Goal: Complete application form

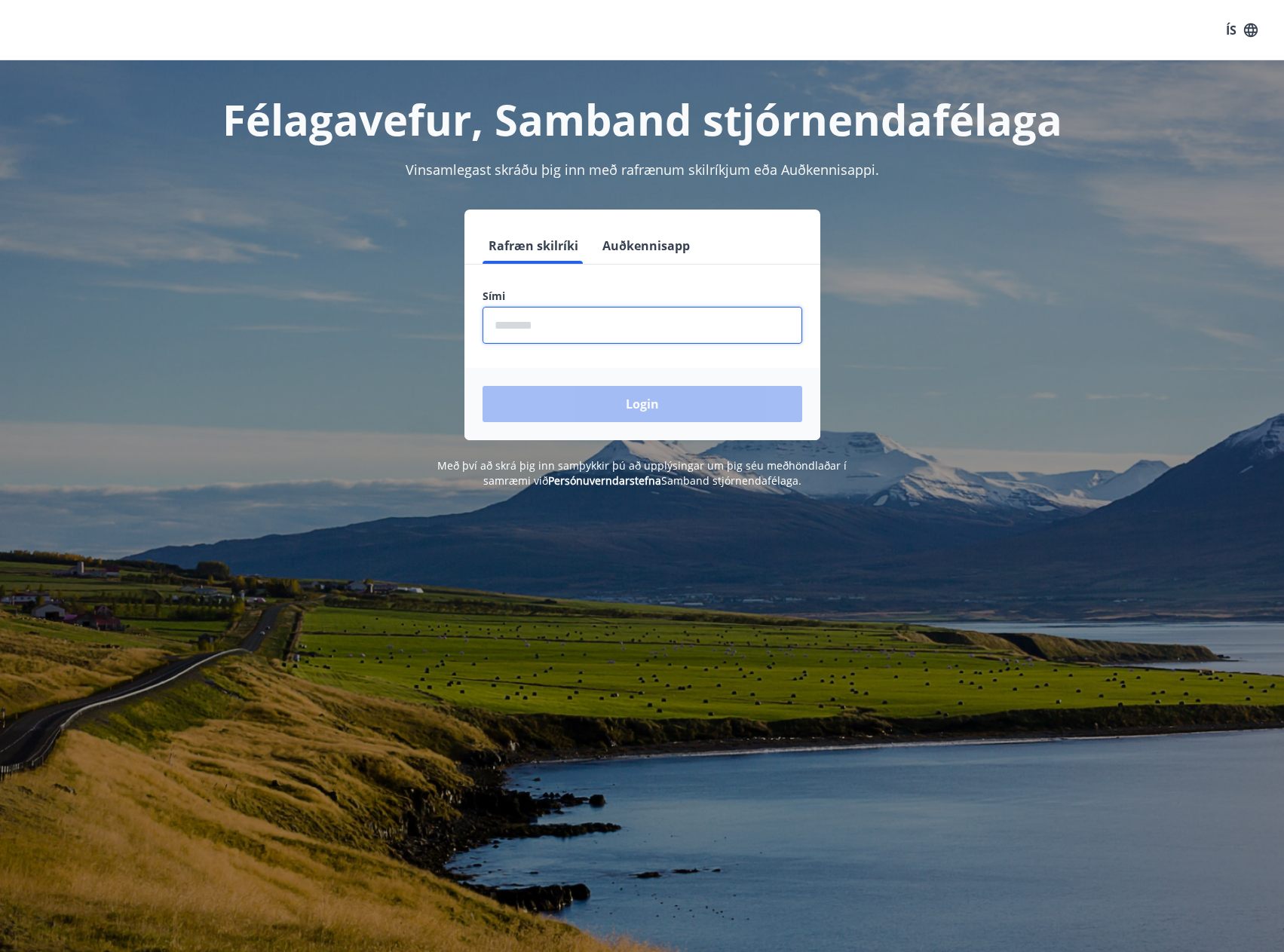
click at [545, 324] on input "phone" at bounding box center [642, 325] width 320 height 37
type input "********"
click at [553, 416] on button "Login" at bounding box center [642, 404] width 320 height 37
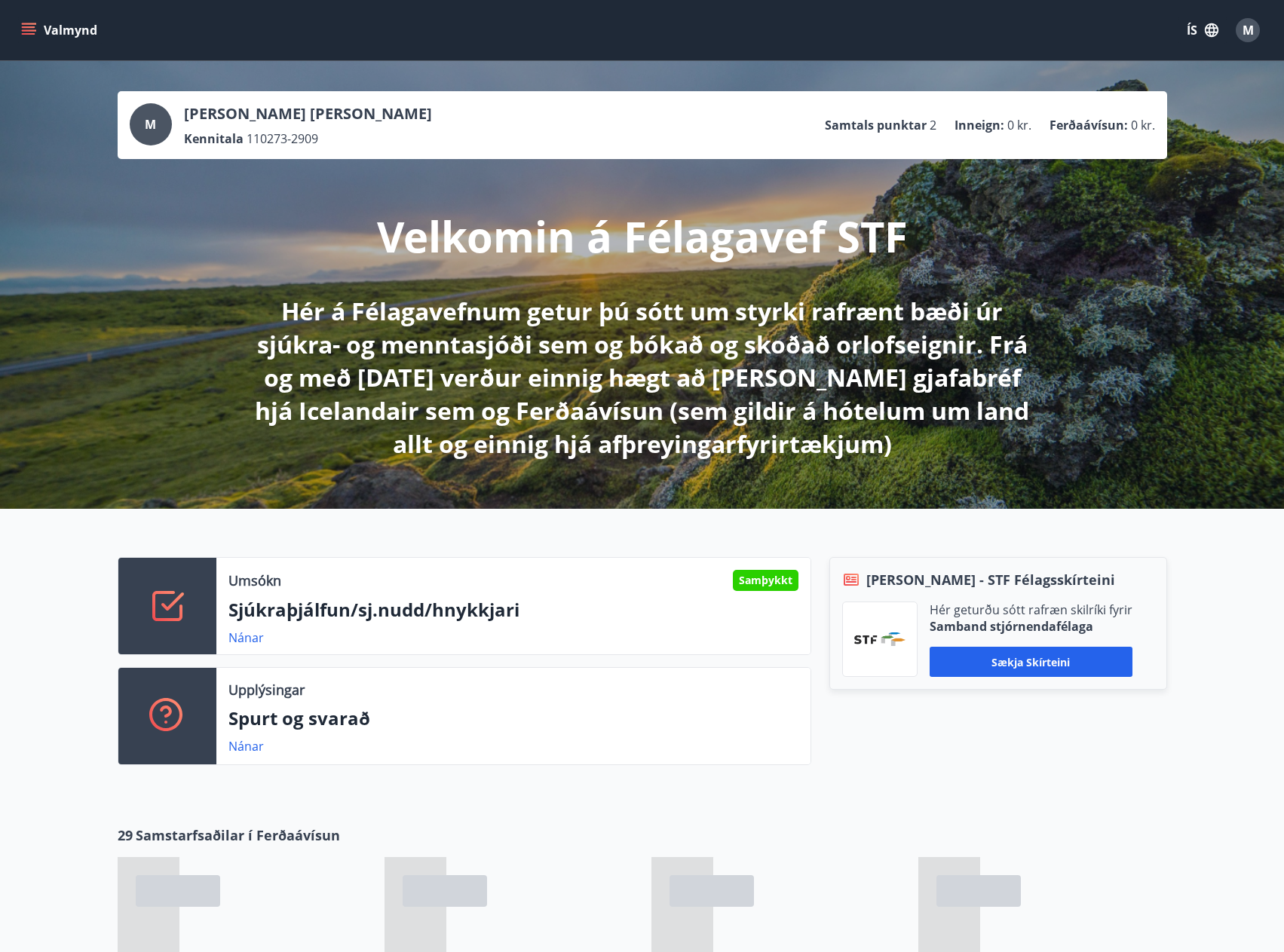
click at [37, 26] on button "Valmynd" at bounding box center [60, 30] width 85 height 27
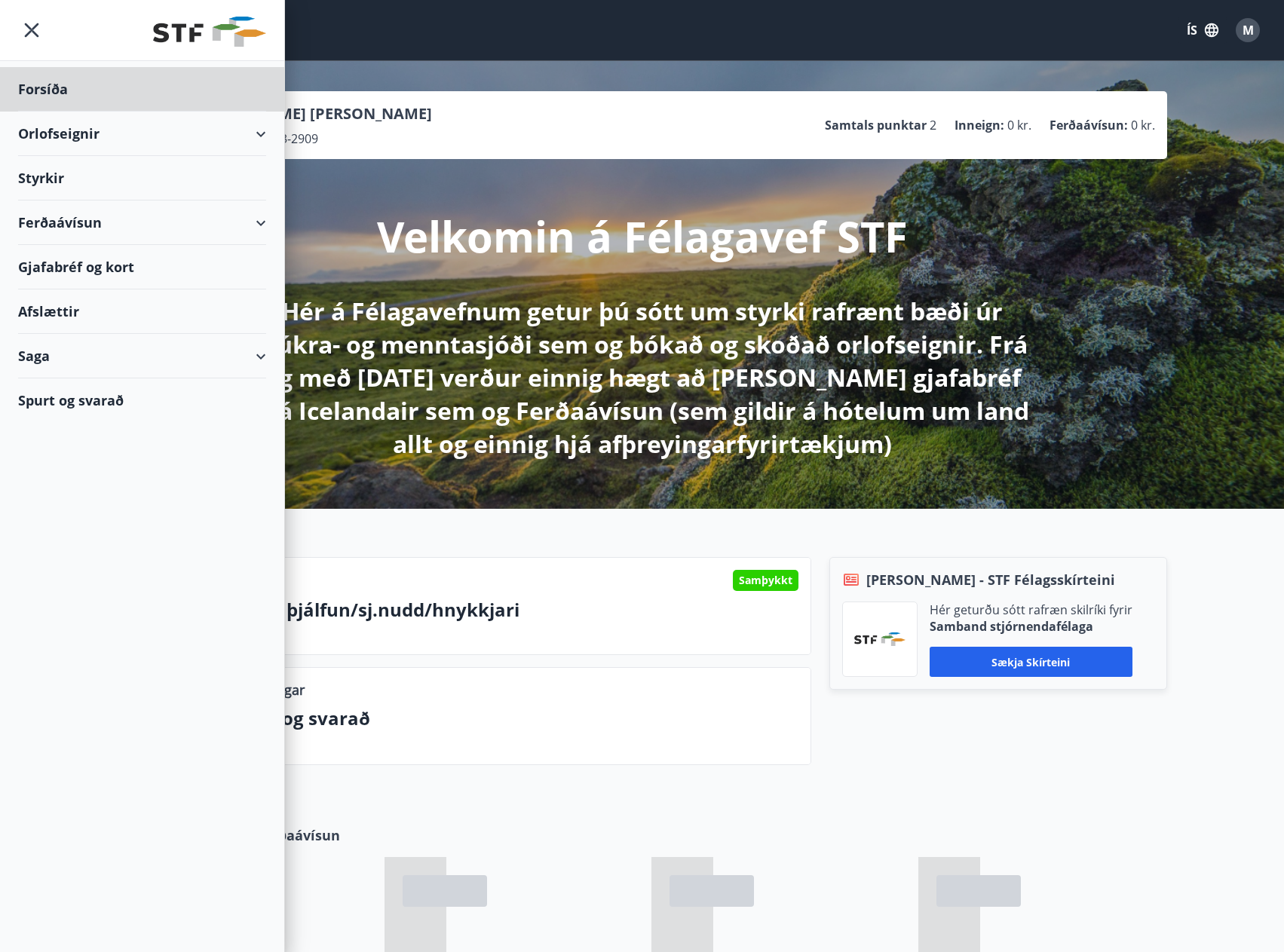
click at [58, 178] on div "Styrkir" at bounding box center [142, 178] width 248 height 45
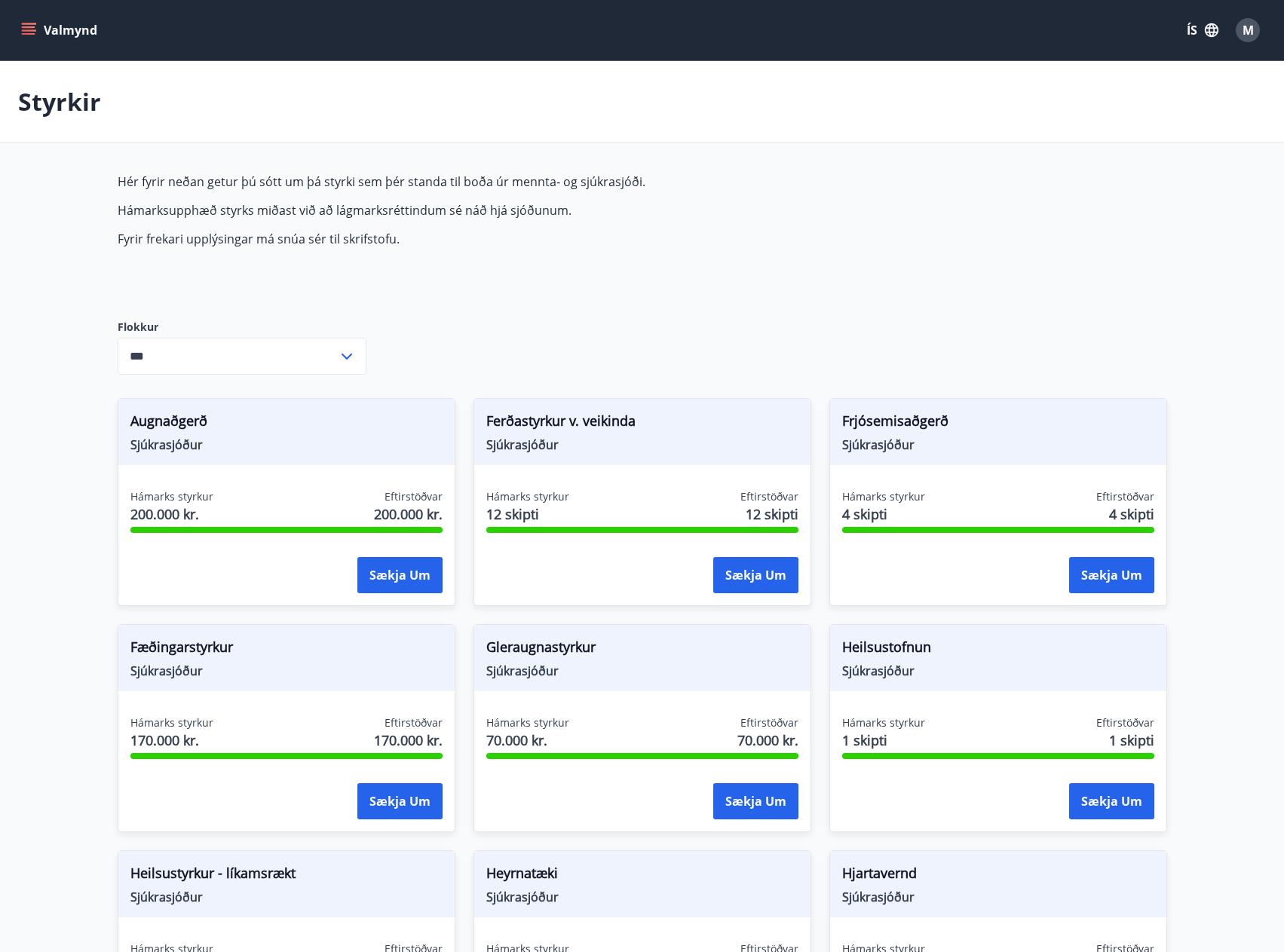
type input "***"
click at [28, 23] on icon "menu" at bounding box center [28, 30] width 16 height 16
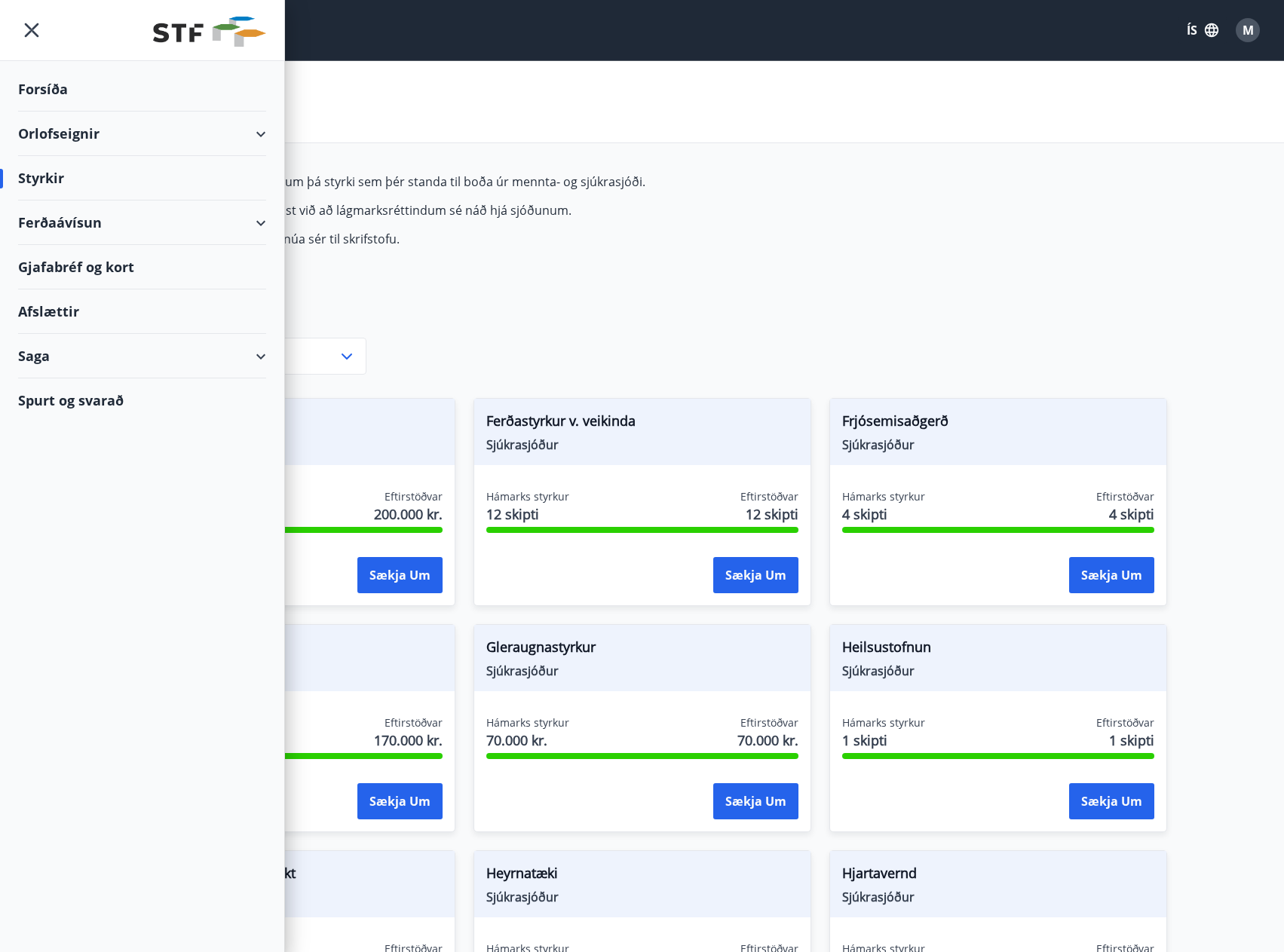
click at [113, 350] on div "Saga" at bounding box center [142, 356] width 248 height 45
click at [54, 453] on div "Umsóknir" at bounding box center [142, 457] width 224 height 32
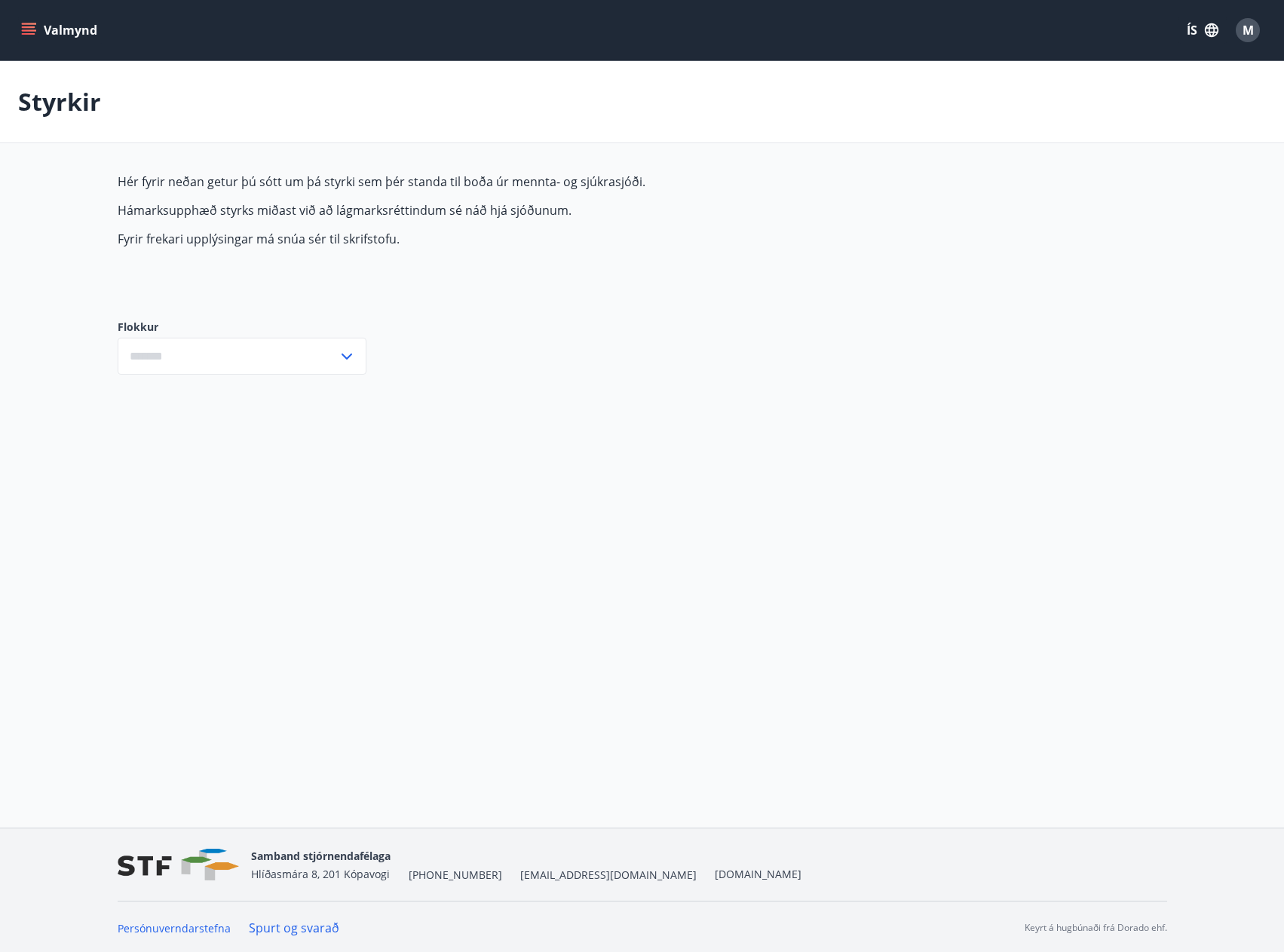
type input "***"
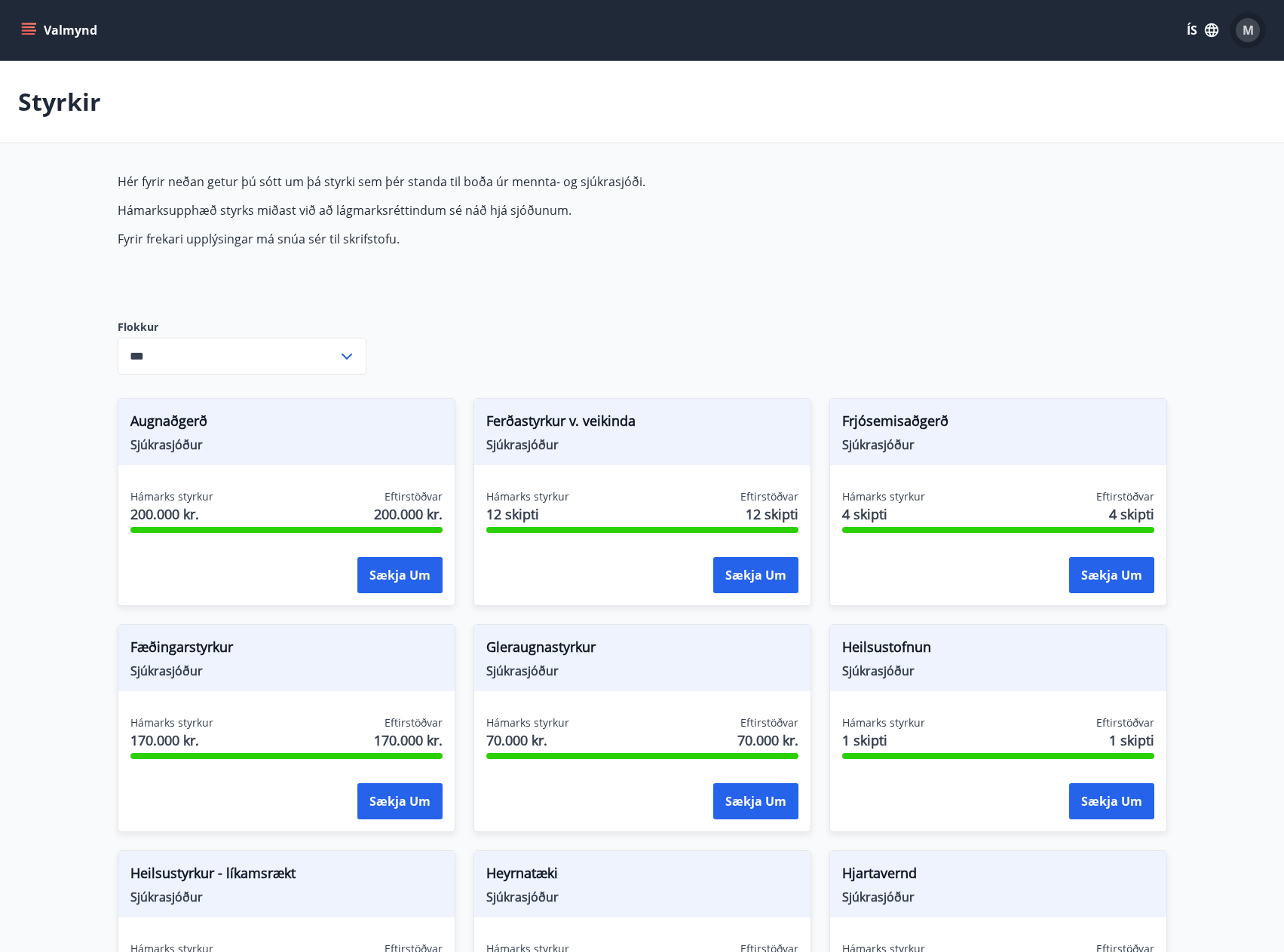
click at [1256, 25] on div "M" at bounding box center [1247, 30] width 24 height 24
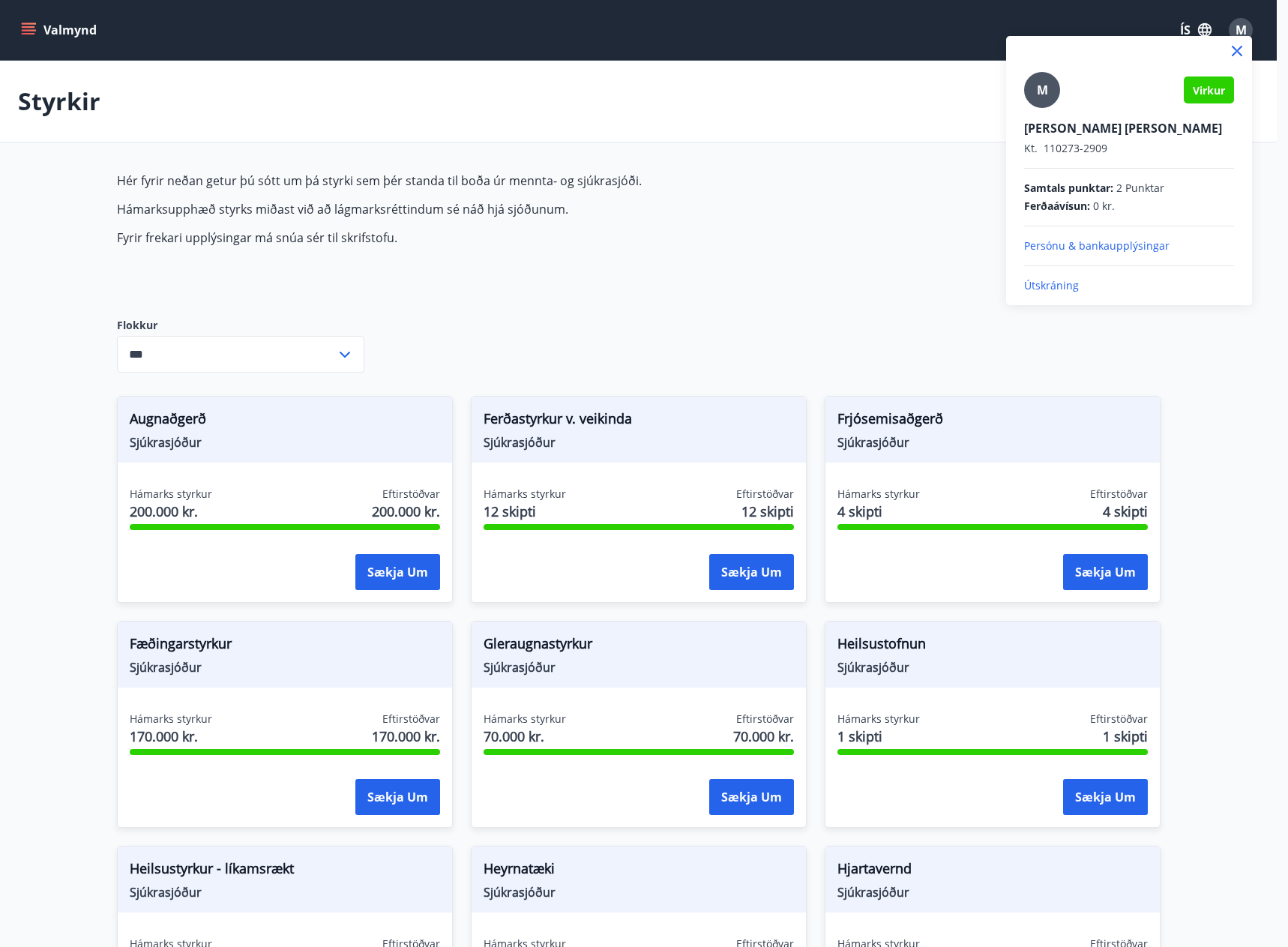
click at [1068, 248] on p "Persónu & bankaupplýsingar" at bounding box center [1128, 246] width 210 height 15
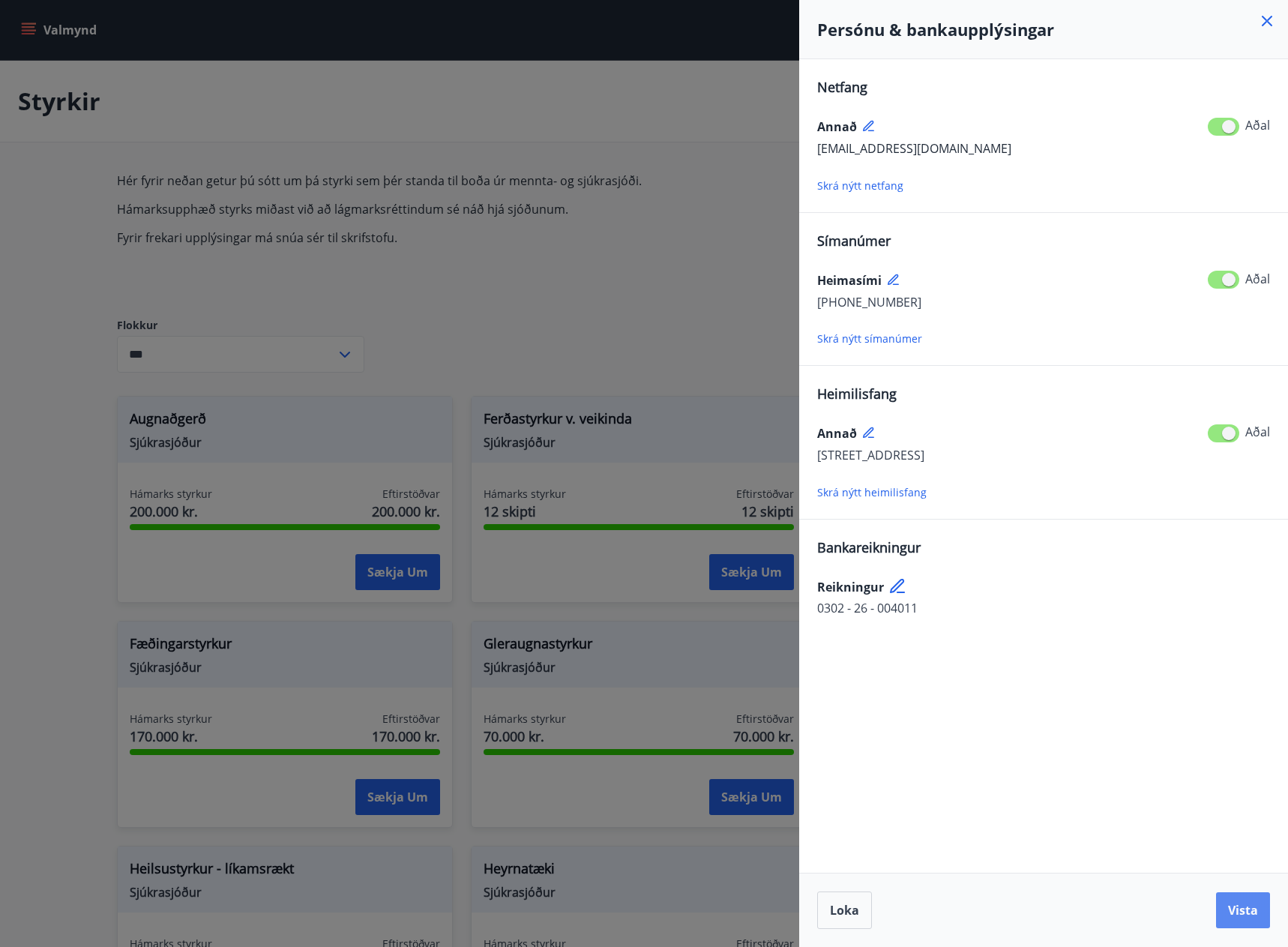
click at [1245, 909] on span "Vista" at bounding box center [1243, 910] width 30 height 16
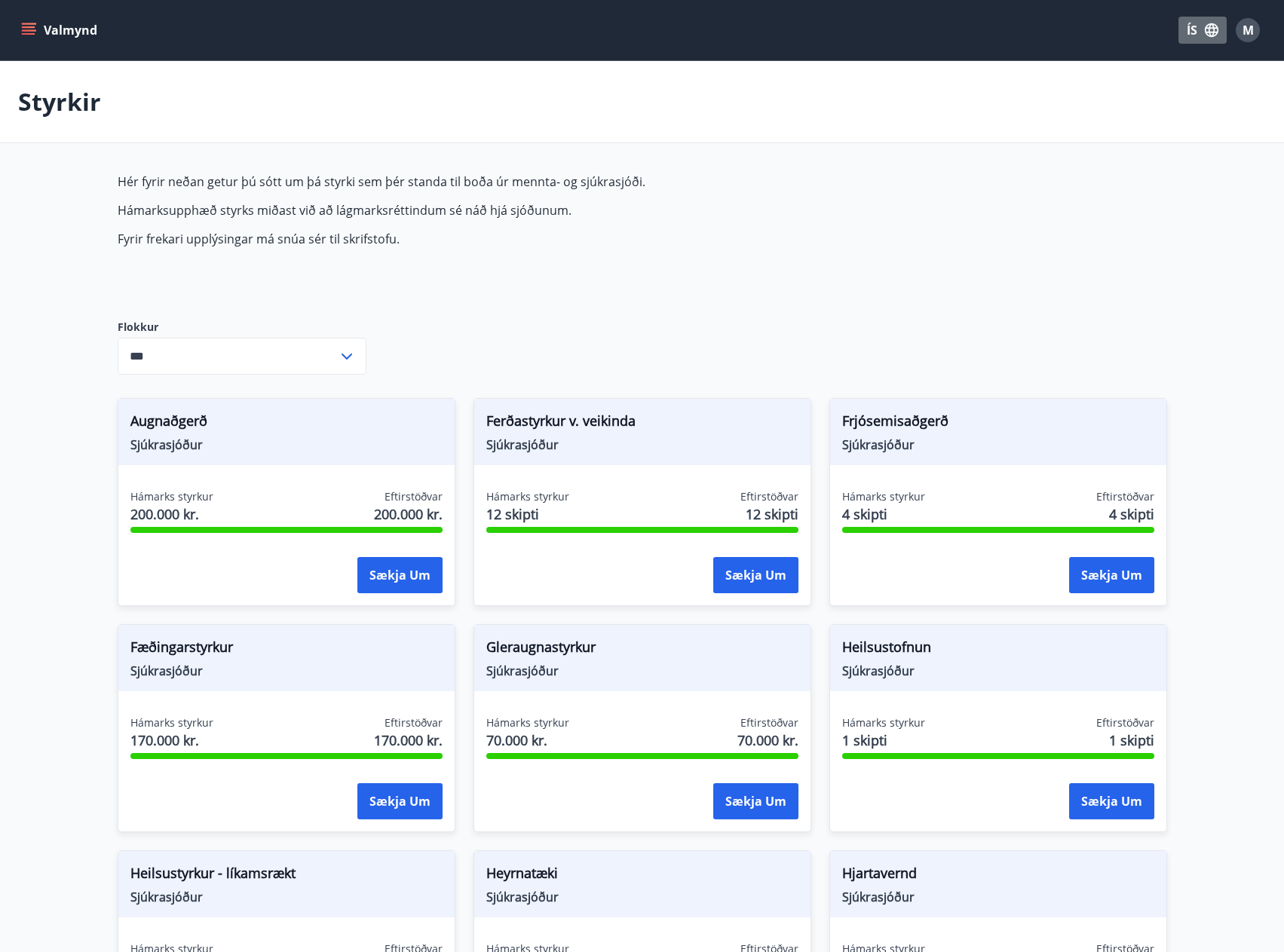
click at [1208, 29] on icon "button" at bounding box center [1212, 30] width 16 height 16
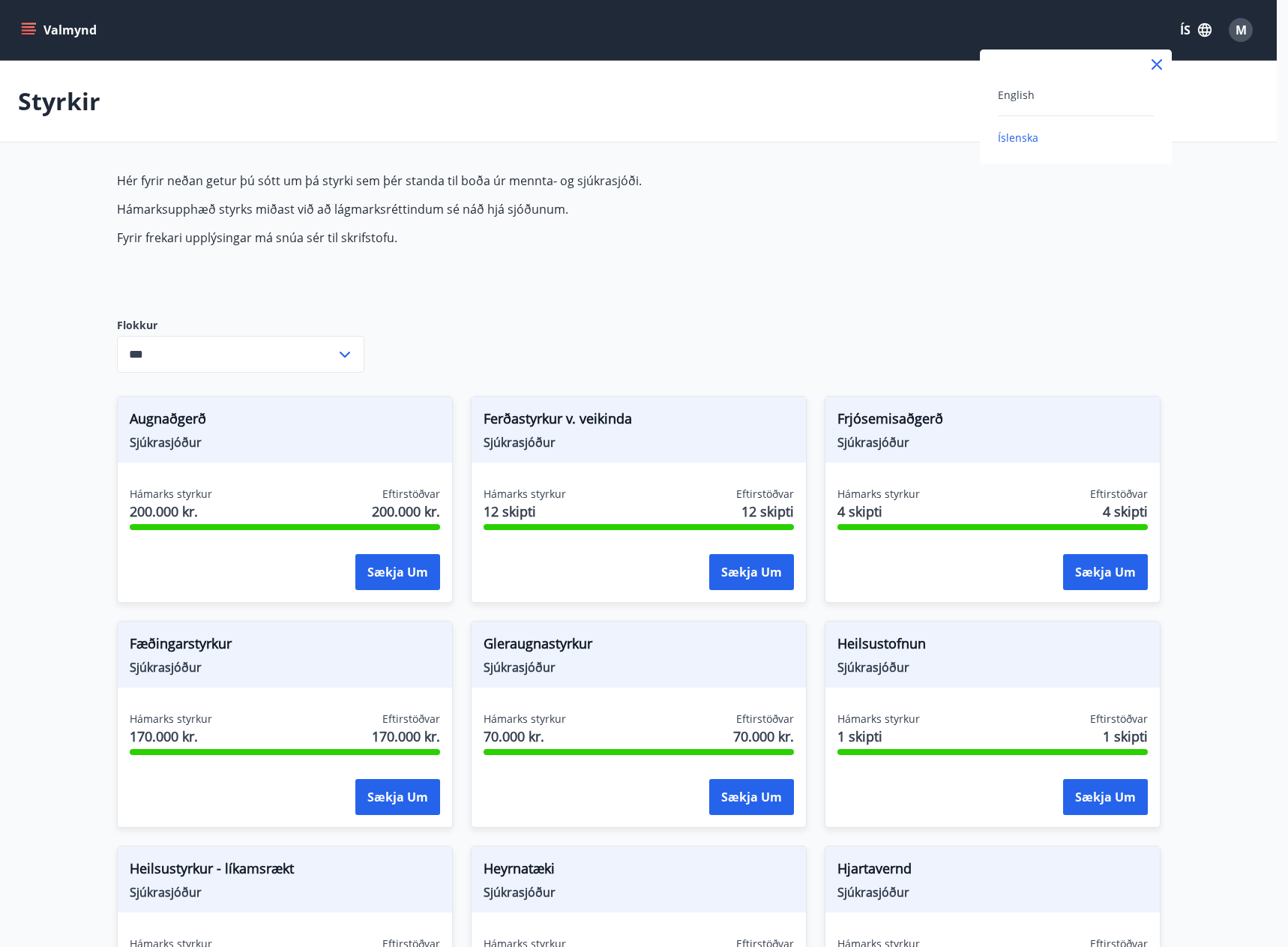
click at [1201, 29] on div at bounding box center [644, 473] width 1288 height 947
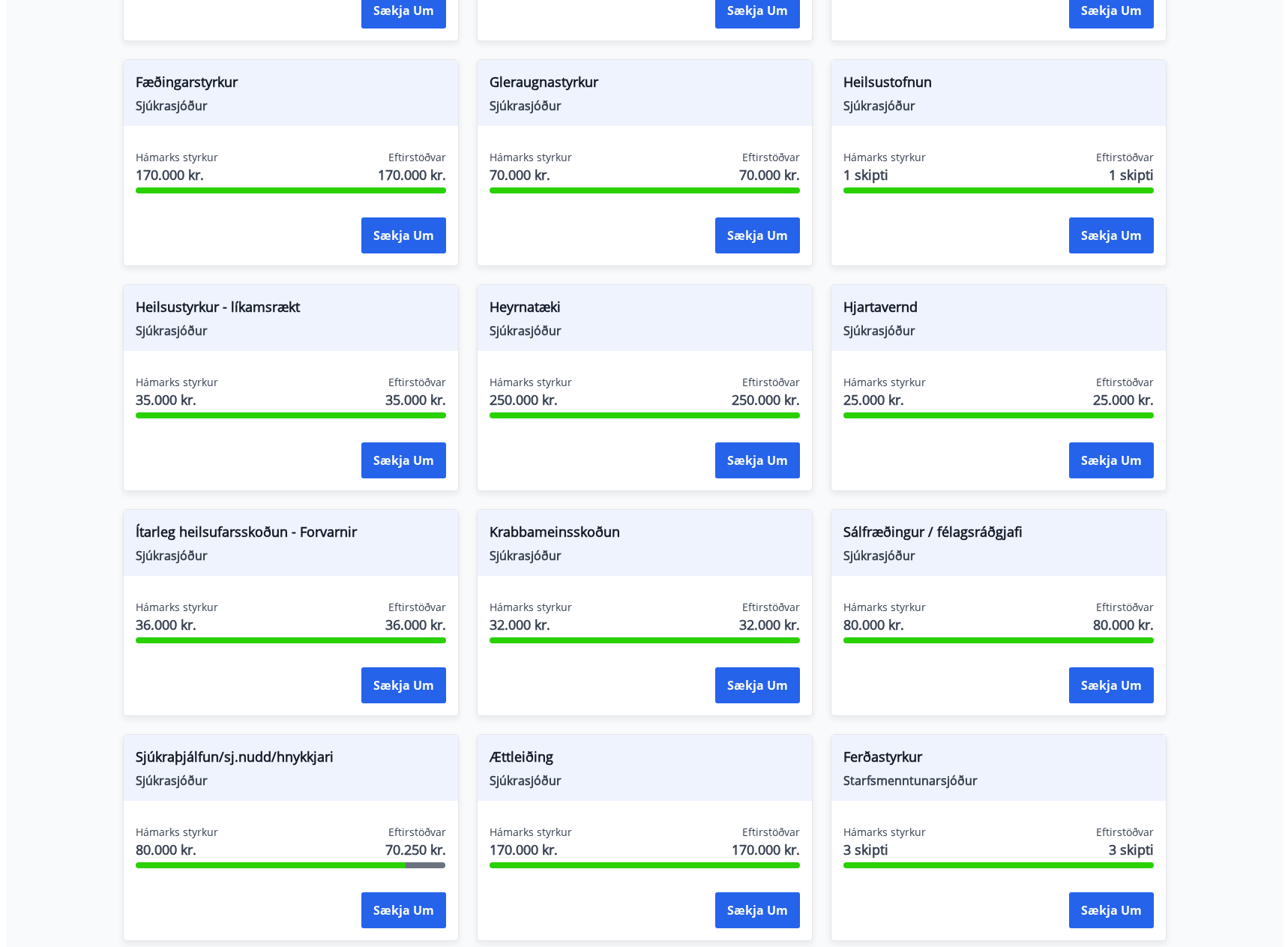
scroll to position [475, 0]
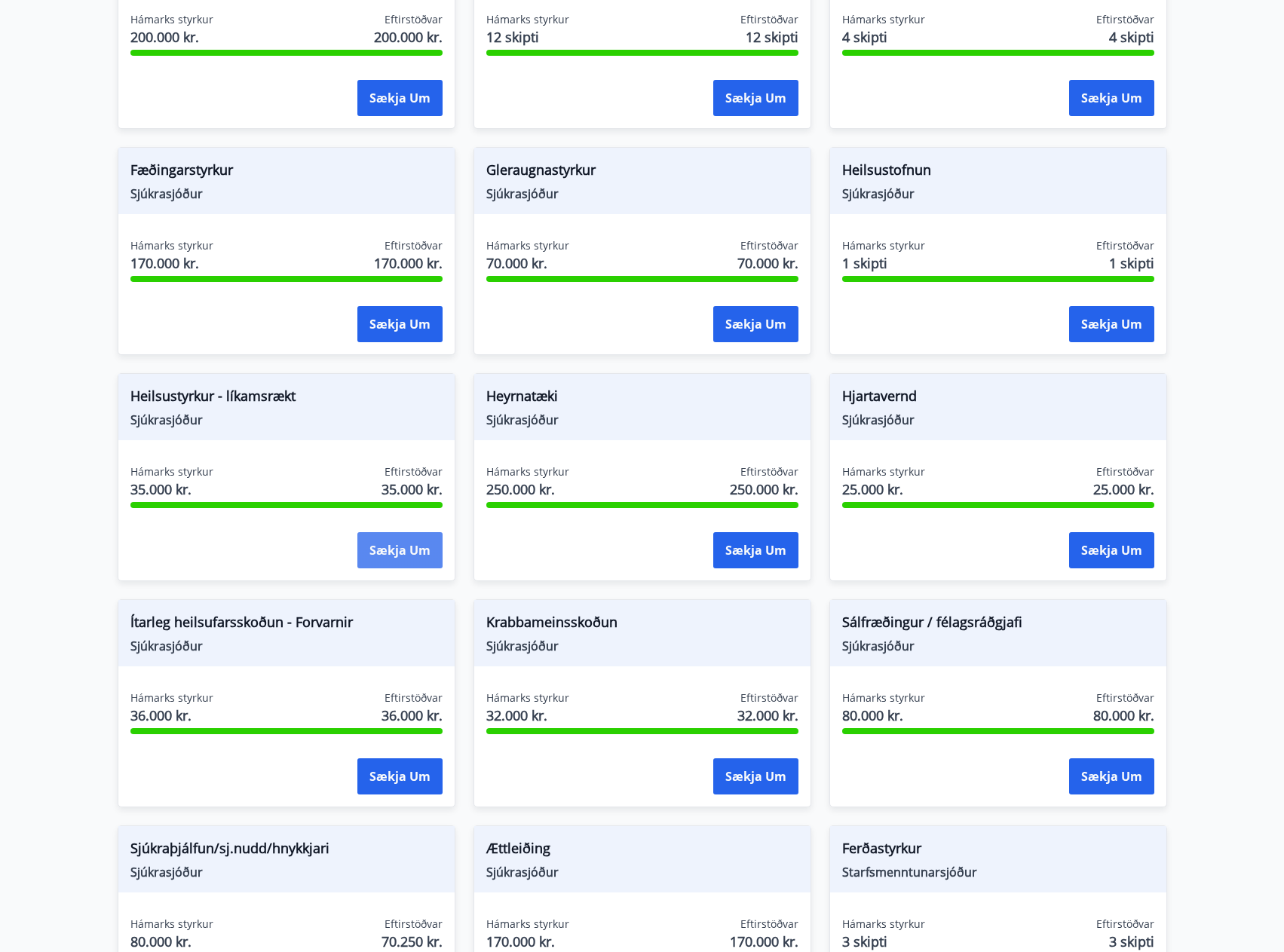
click at [384, 552] on button "Sækja um" at bounding box center [399, 550] width 85 height 37
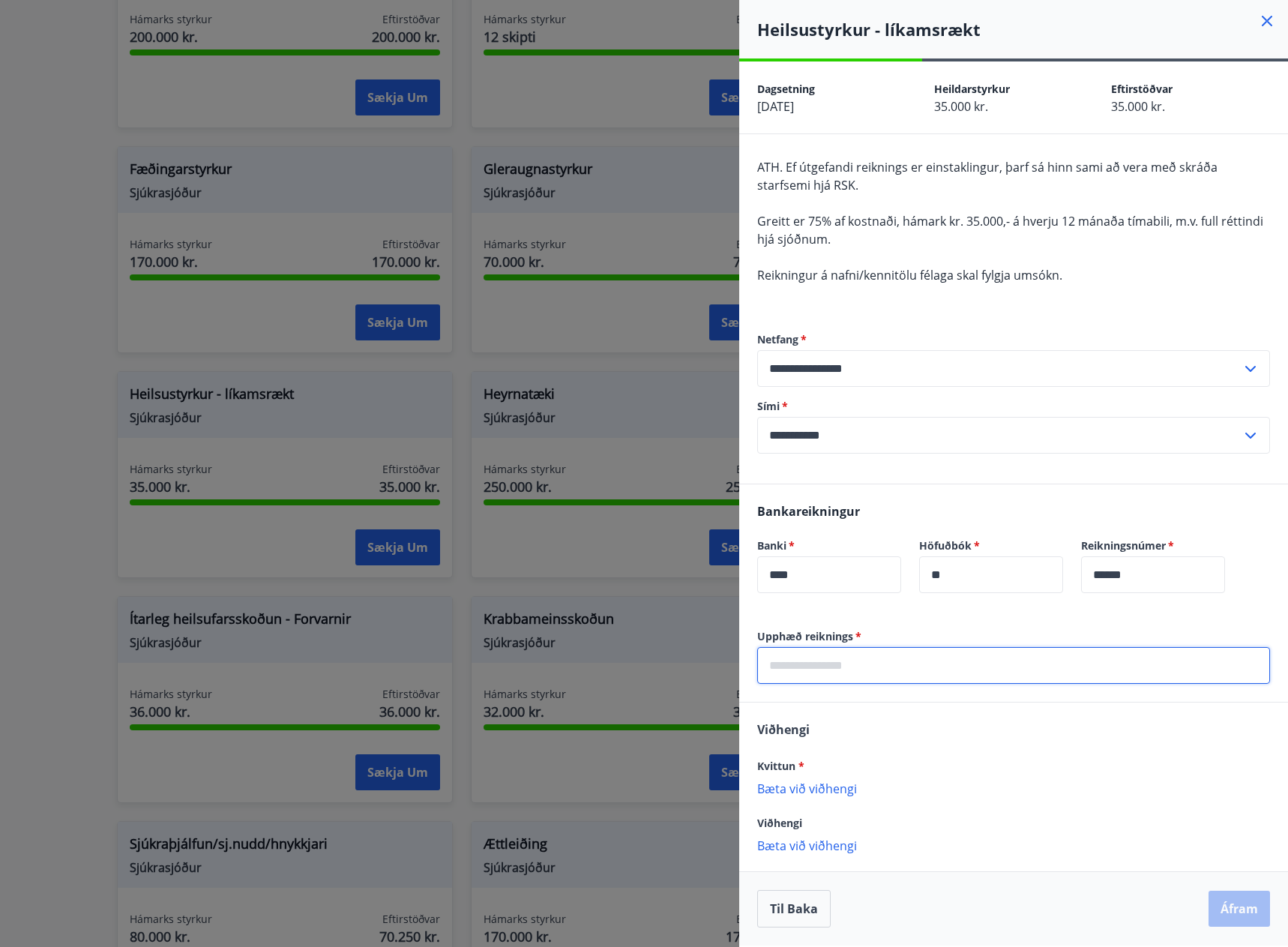
click at [818, 665] on input "text" at bounding box center [1013, 666] width 513 height 36
type input "*****"
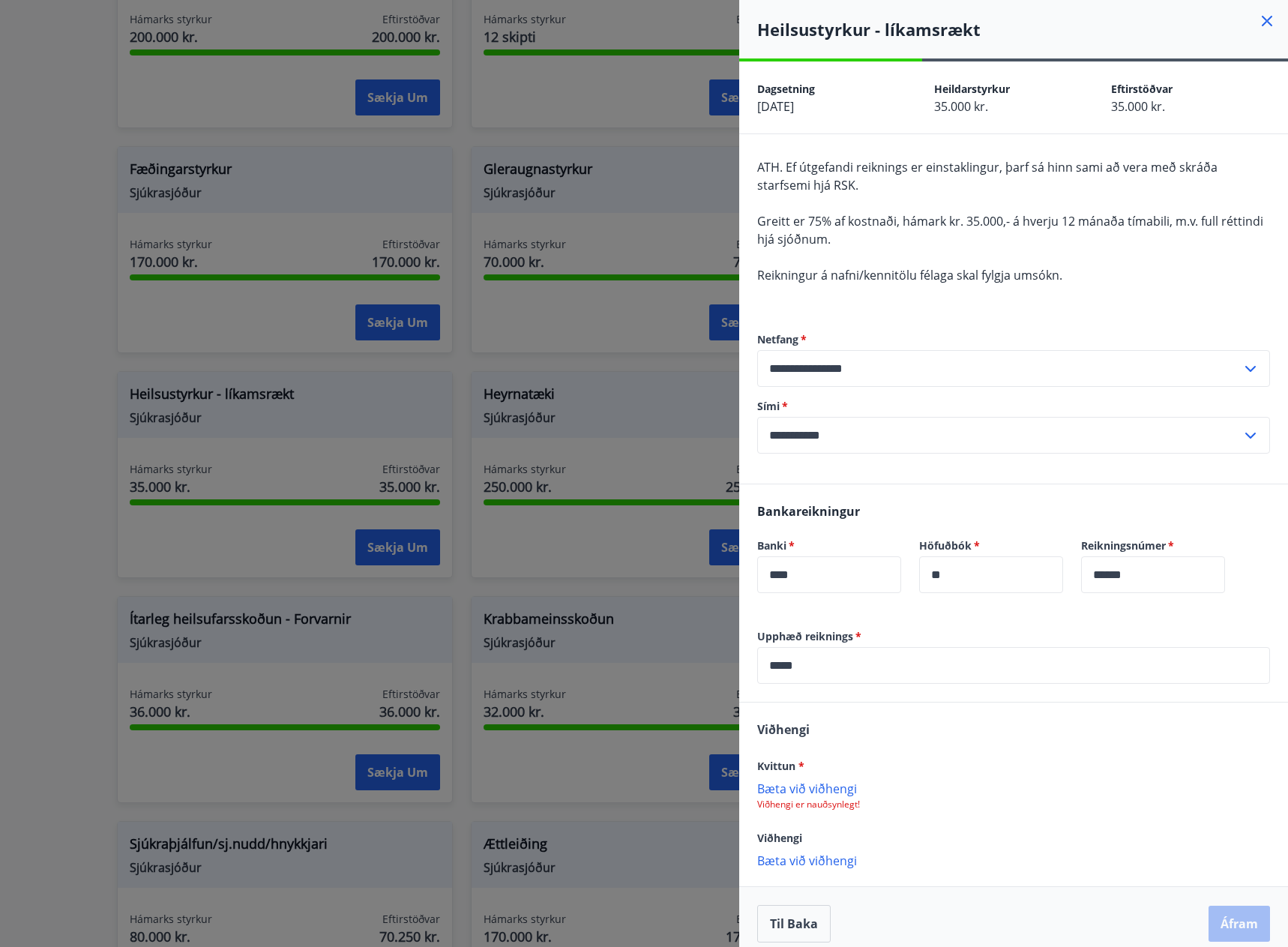
click at [832, 811] on div "Viðhengi Kvittun * Bæta við viðhengi Viðhengi er nauðsynlegt! Viðhengi Bæta við…" at bounding box center [1013, 794] width 548 height 182
click at [822, 793] on p "Bæta við viðhengi" at bounding box center [1013, 788] width 513 height 15
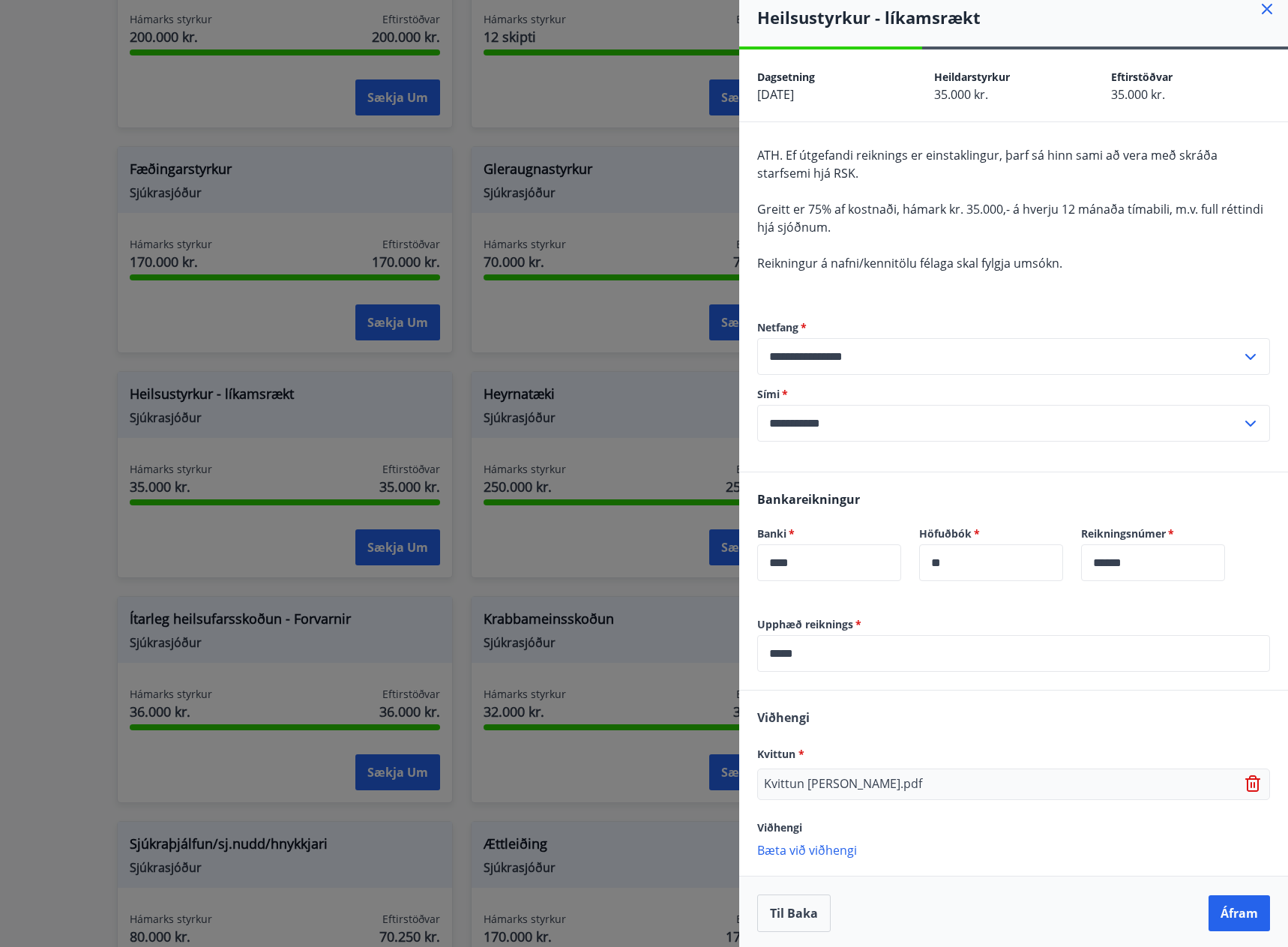
scroll to position [15, 0]
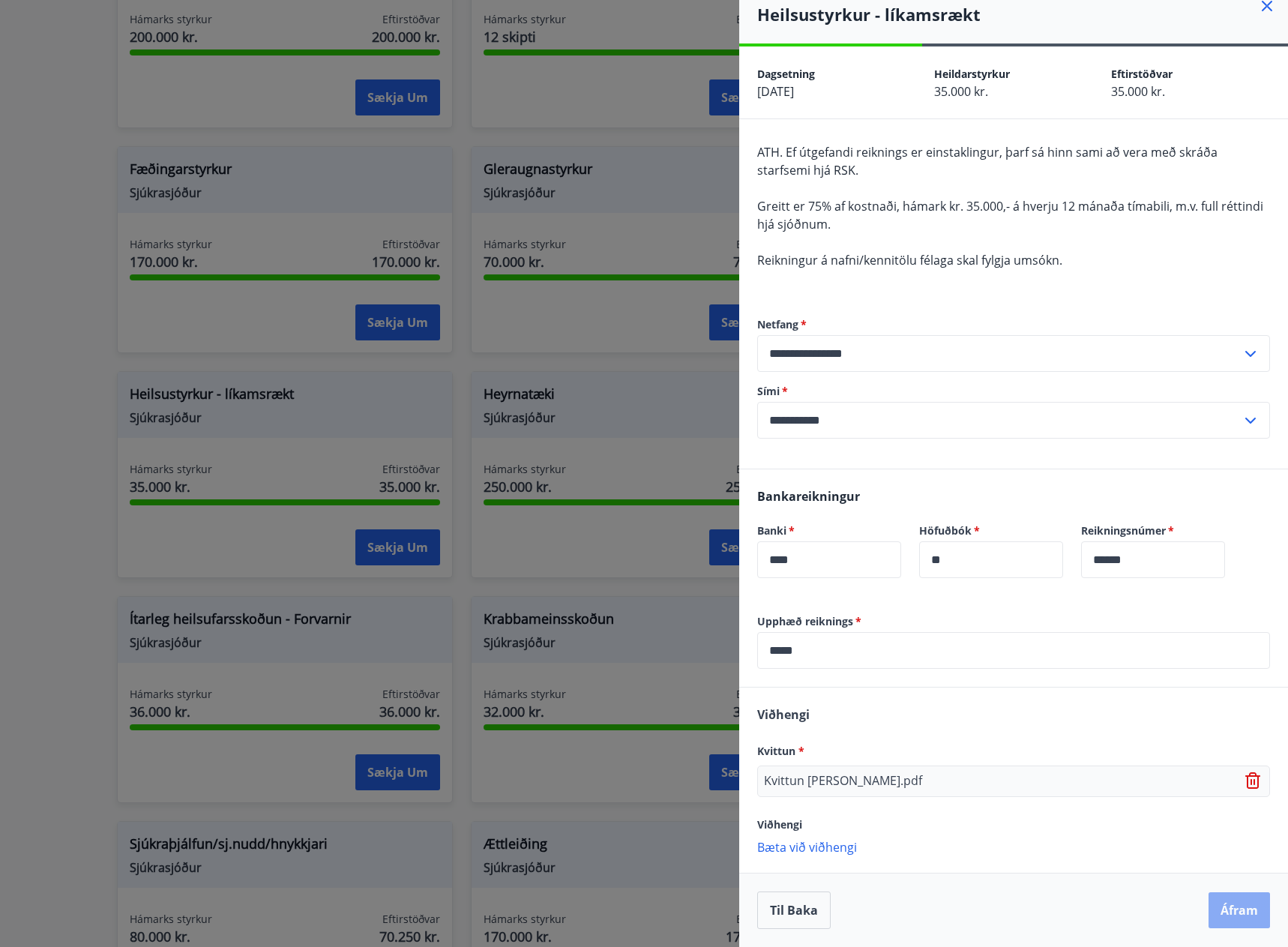
click at [1217, 910] on button "Áfram" at bounding box center [1239, 911] width 62 height 36
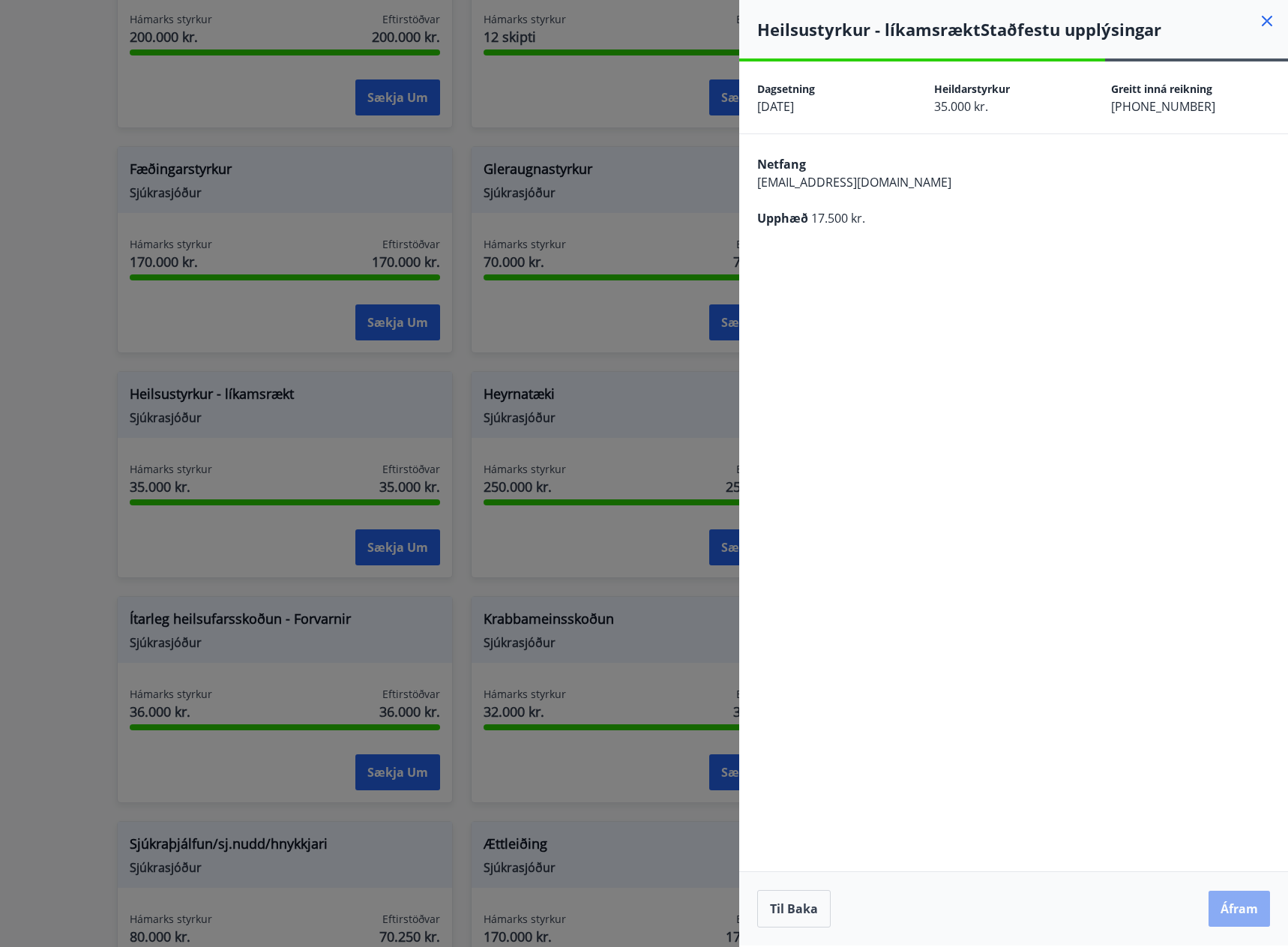
click at [1233, 909] on button "Áfram" at bounding box center [1239, 909] width 62 height 36
